Goal: Find specific page/section: Find specific page/section

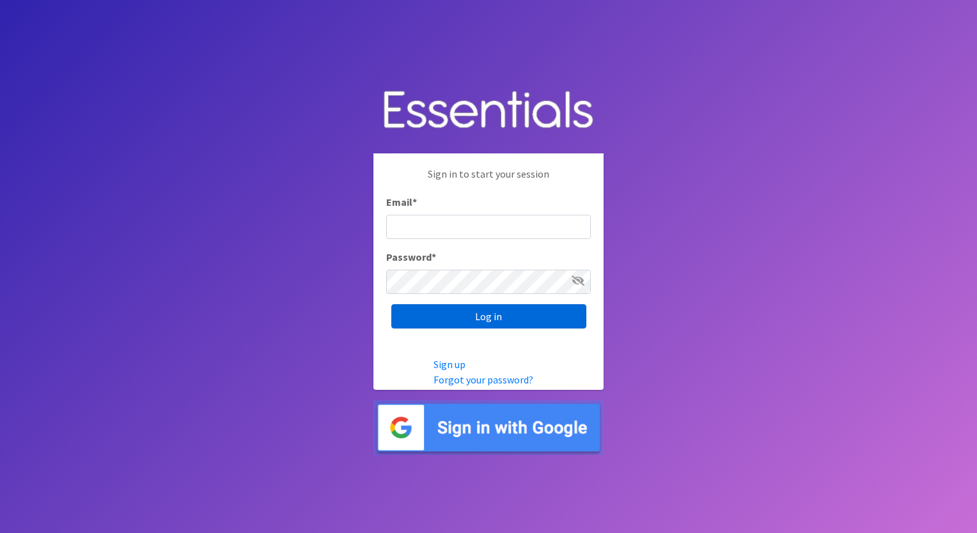
type input "execdir@periodproject.org"
click at [499, 316] on input "Log in" at bounding box center [488, 316] width 195 height 24
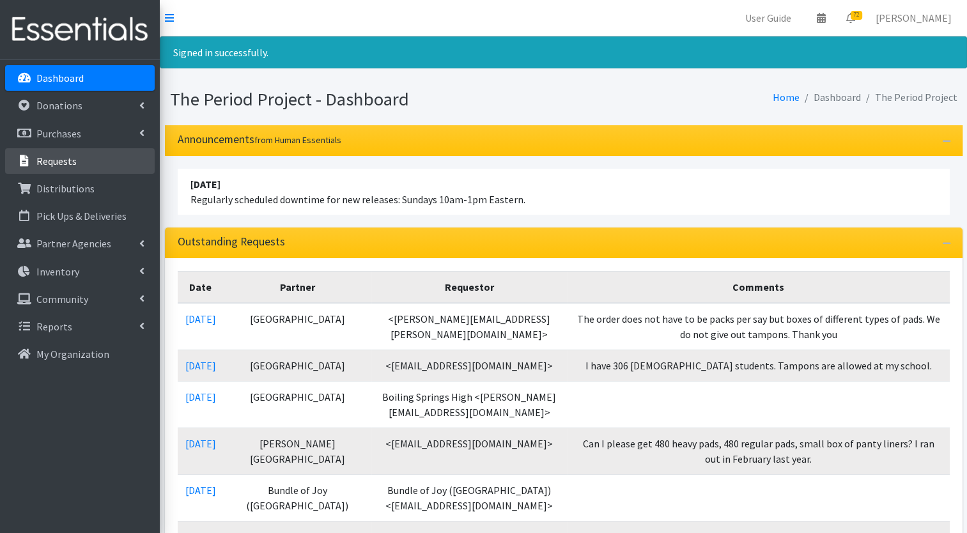
click at [54, 164] on p "Requests" at bounding box center [56, 161] width 40 height 13
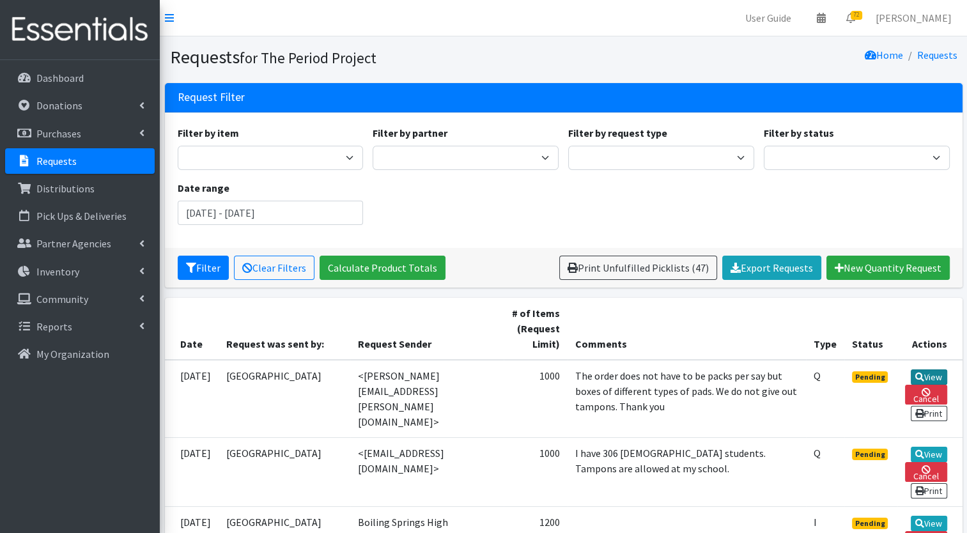
click at [936, 376] on link "View" at bounding box center [929, 376] width 36 height 15
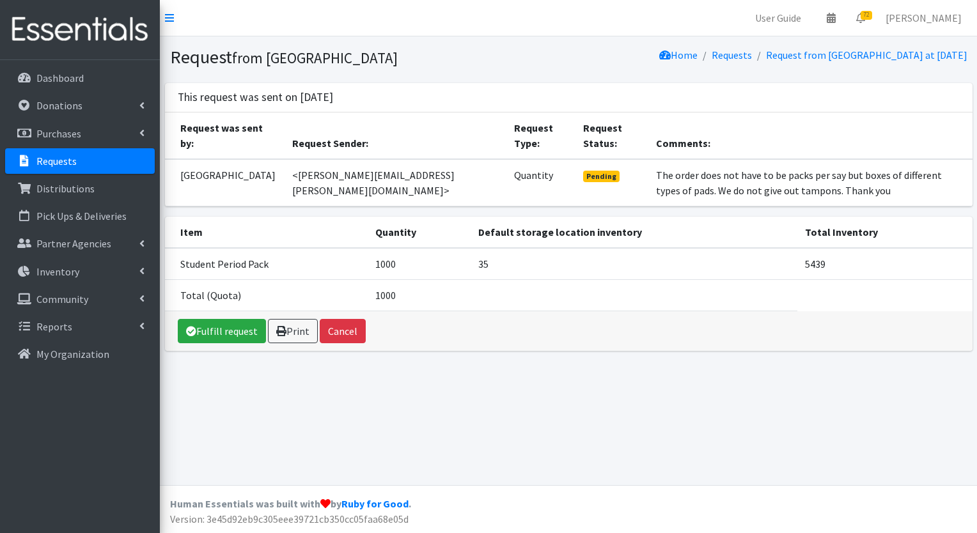
click at [58, 164] on p "Requests" at bounding box center [56, 161] width 40 height 13
